Goal: Task Accomplishment & Management: Use online tool/utility

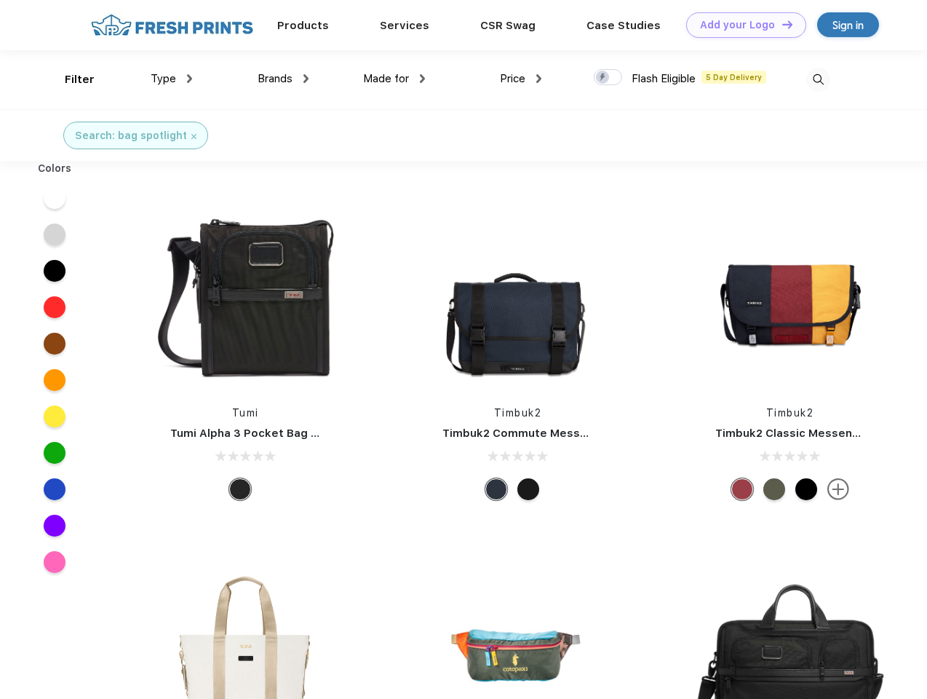
click at [741, 25] on link "Add your Logo Design Tool" at bounding box center [746, 24] width 120 height 25
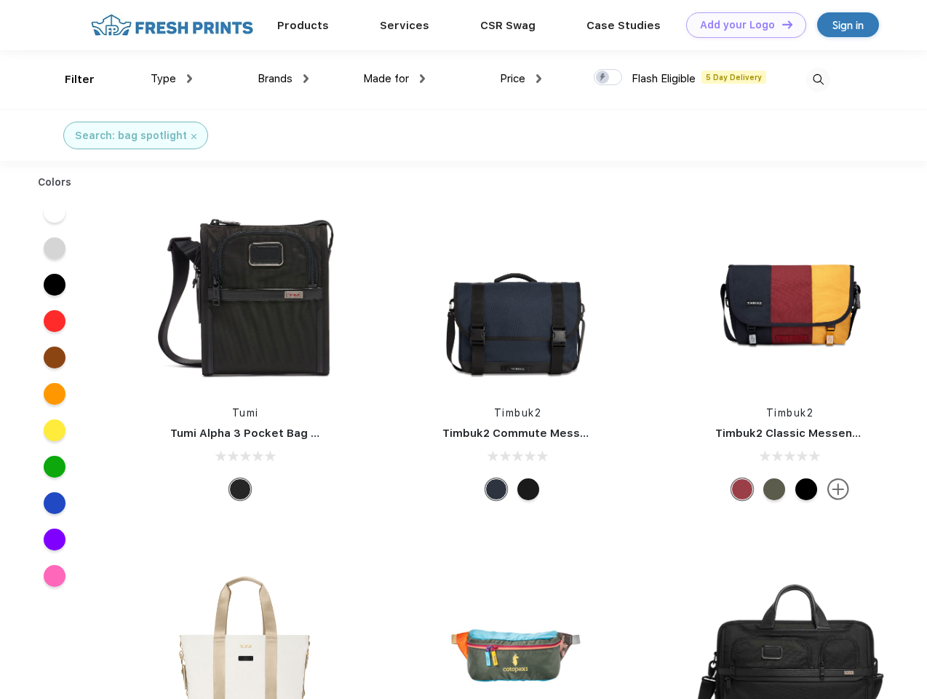
click at [0, 0] on div "Design Tool" at bounding box center [0, 0] width 0 height 0
click at [781, 24] on link "Add your Logo Design Tool" at bounding box center [746, 24] width 120 height 25
click at [70, 79] on div "Filter" at bounding box center [80, 79] width 30 height 17
click at [172, 79] on span "Type" at bounding box center [163, 78] width 25 height 13
click at [283, 79] on span "Brands" at bounding box center [275, 78] width 35 height 13
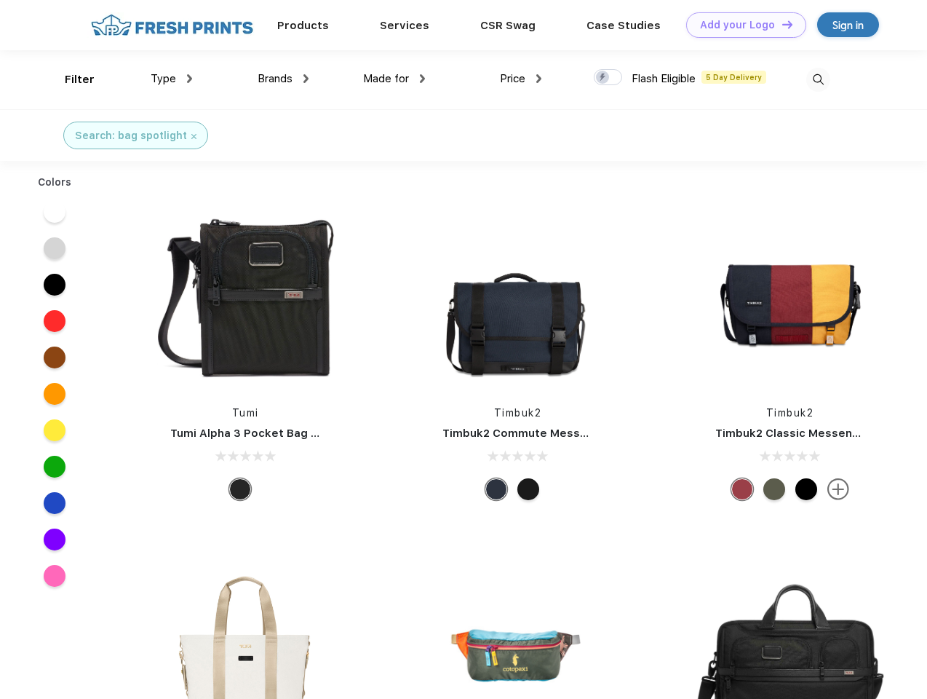
click at [395, 79] on span "Made for" at bounding box center [386, 78] width 46 height 13
click at [521, 79] on span "Price" at bounding box center [512, 78] width 25 height 13
click at [609, 78] on div at bounding box center [608, 77] width 28 height 16
click at [603, 78] on input "checkbox" at bounding box center [598, 72] width 9 height 9
click at [818, 79] on img at bounding box center [819, 80] width 24 height 24
